Goal: Complete application form

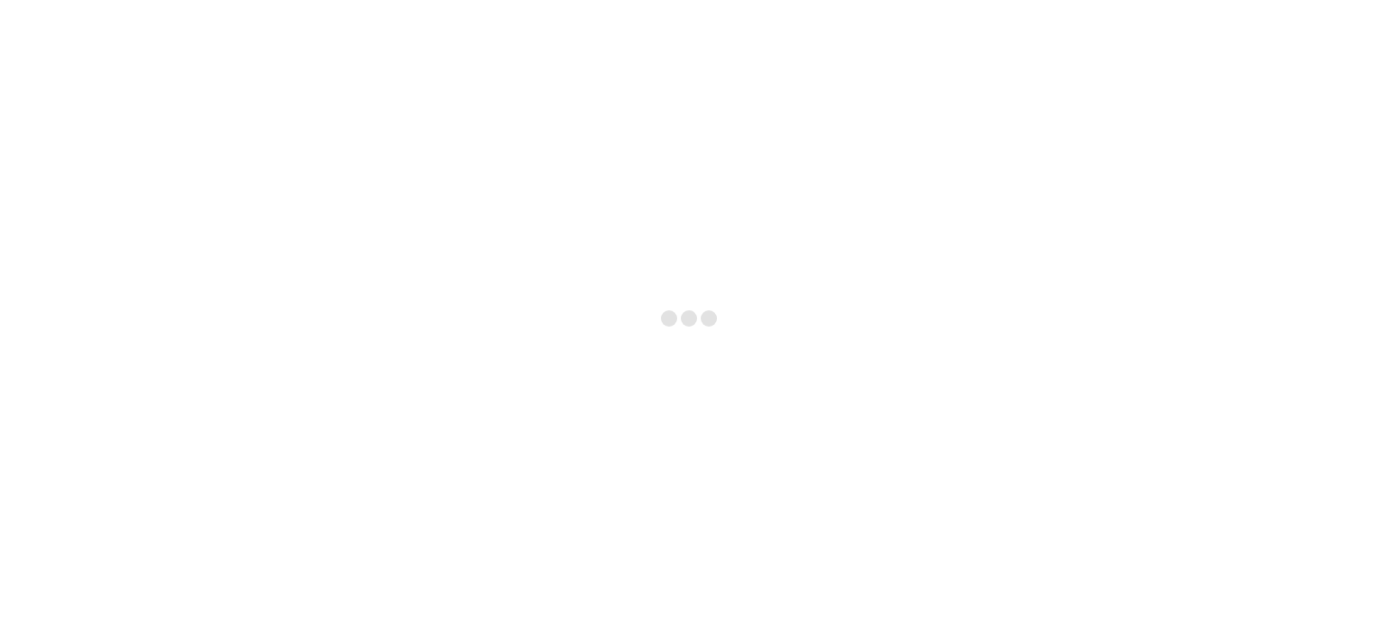
type input "SEO Services"
select select "Nutraceuticals"
select select "Marketing"
type textarea "Hi Interlinkconsultancy Team! Warm Greetings, I wanted to take a moment to shar…"
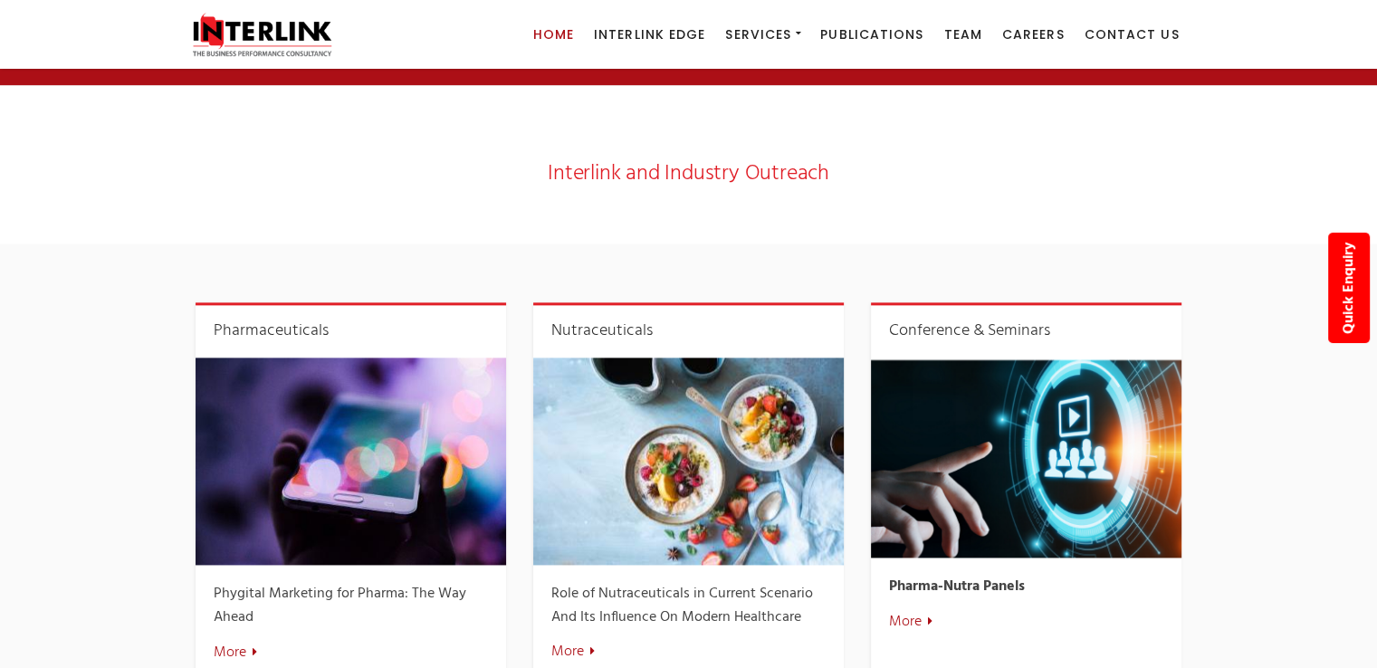
scroll to position [2535, 0]
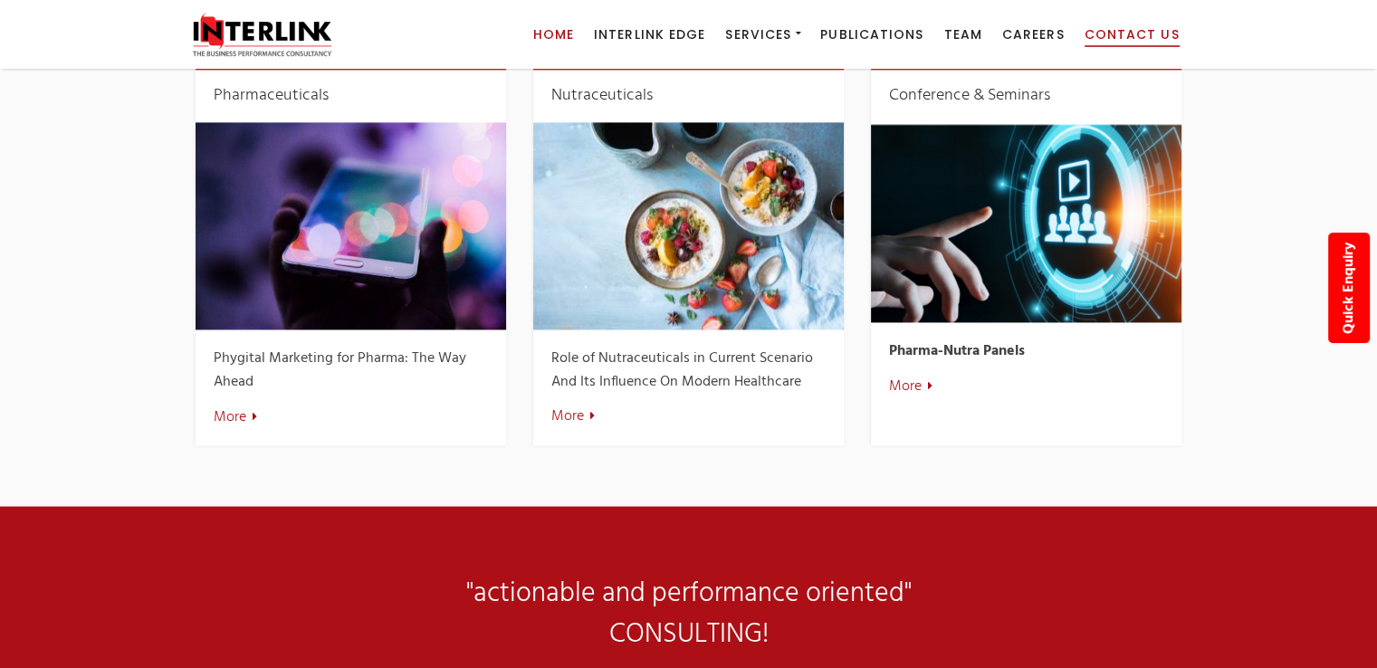
click at [1144, 15] on link "Contact Us" at bounding box center [1132, 34] width 95 height 69
click at [1130, 20] on link "Contact Us" at bounding box center [1132, 34] width 95 height 69
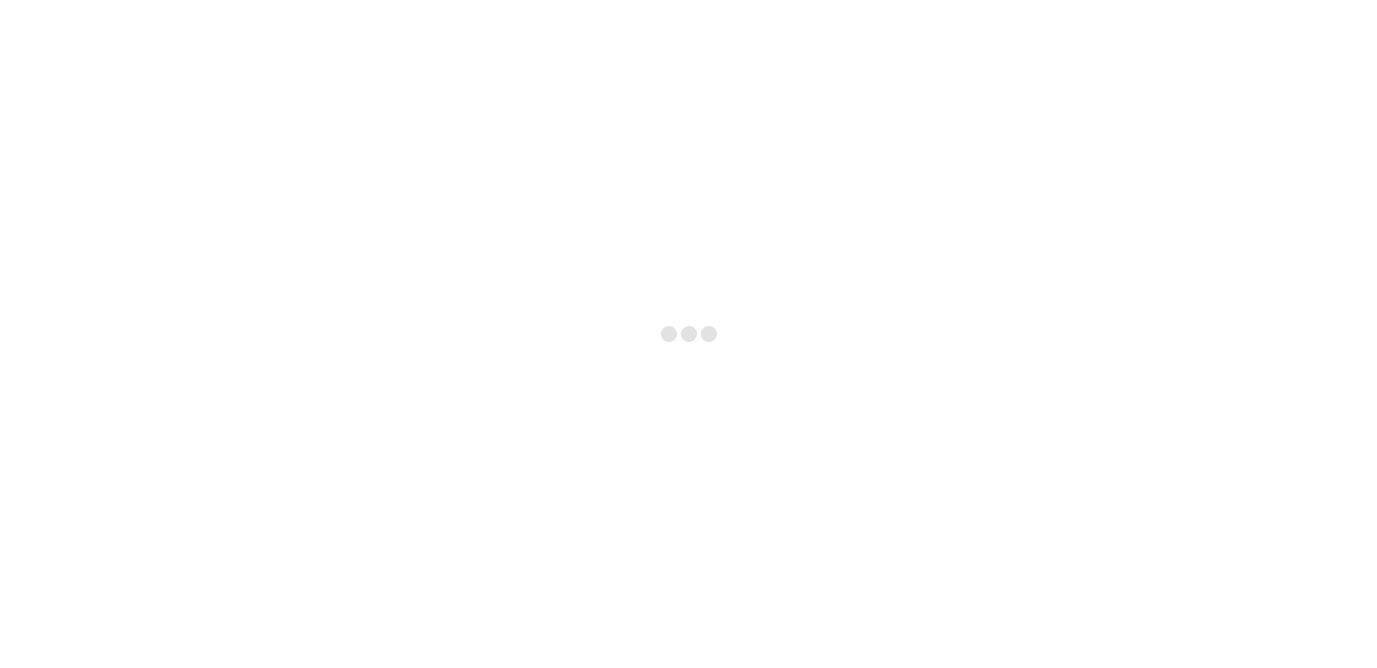
select select "Nutraceuticals"
select select "Marketing"
type textarea "Hi Interlinkconsultancy Team! Warm Greetings, I wanted to take a moment to shar…"
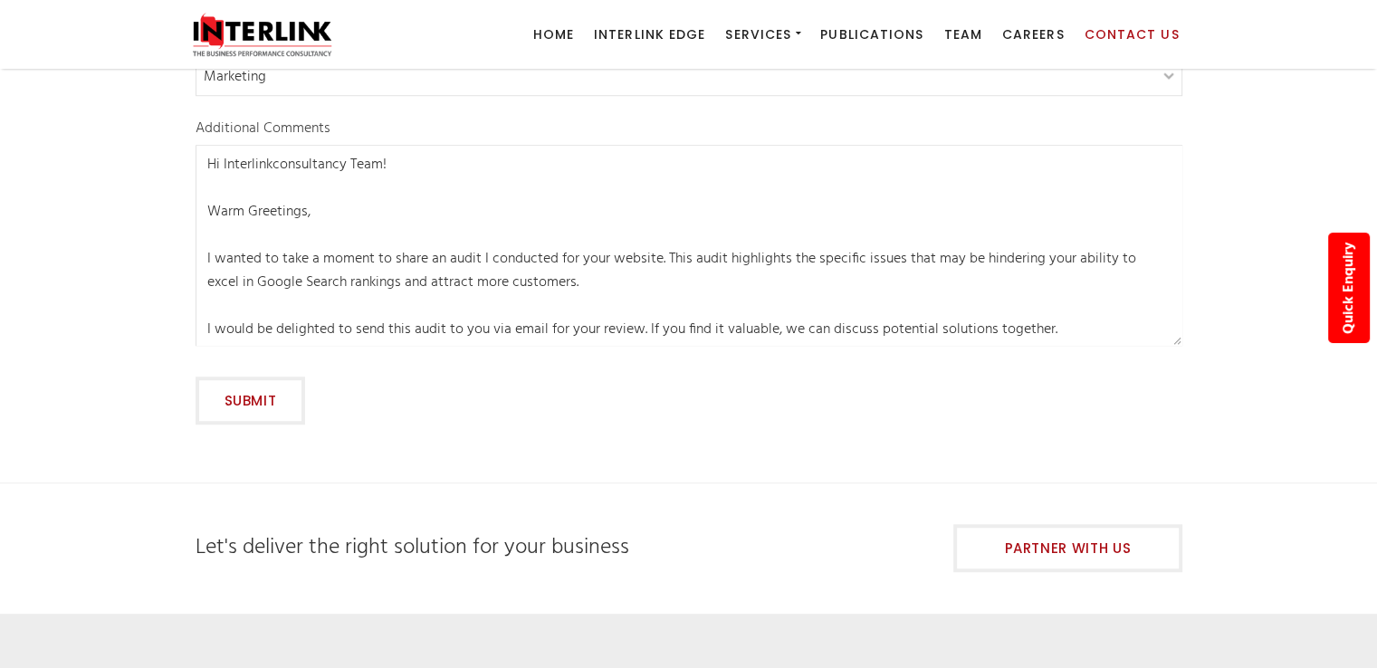
scroll to position [1630, 0]
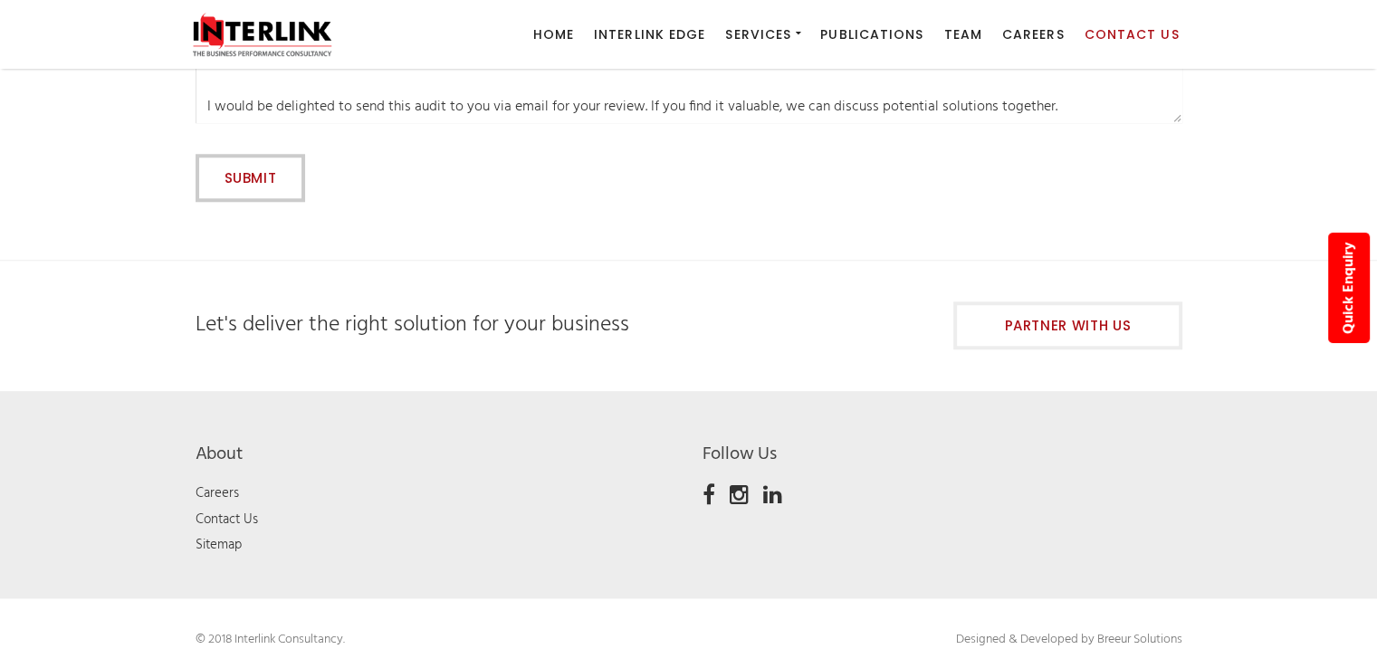
click at [227, 184] on input "Submit" at bounding box center [251, 178] width 110 height 48
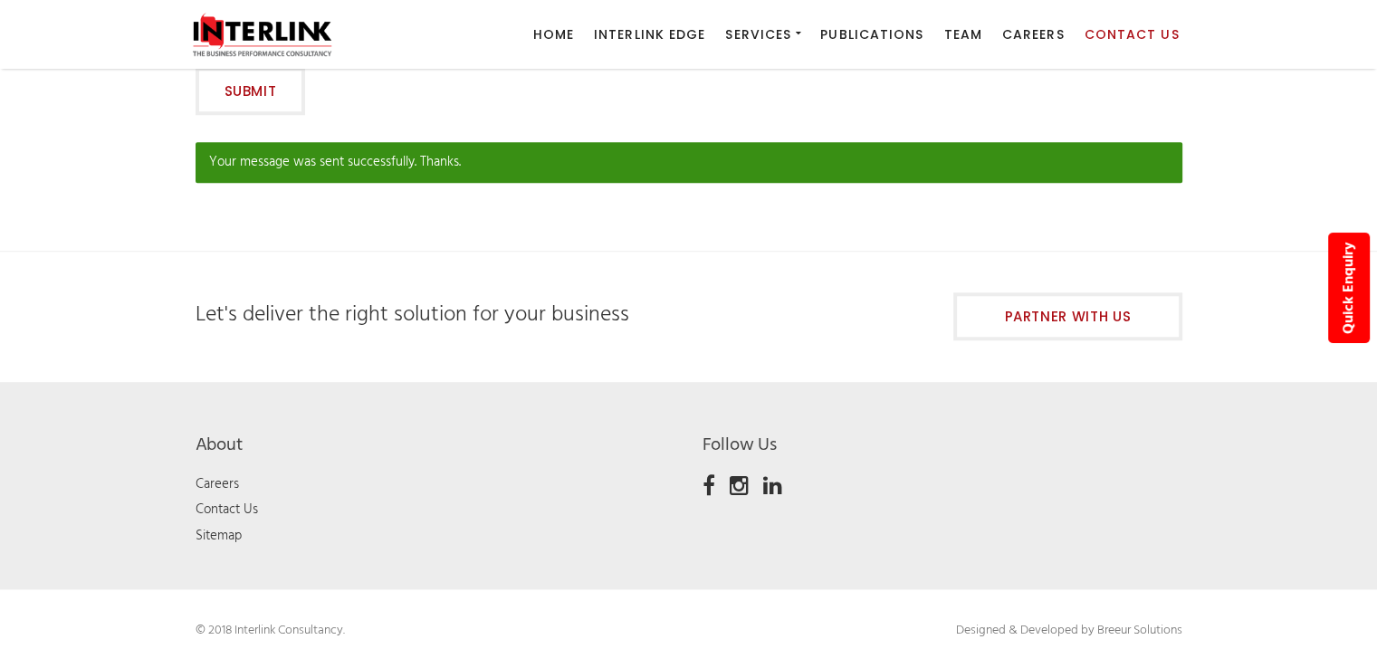
scroll to position [1541, 0]
